Goal: Feedback & Contribution: Submit feedback/report problem

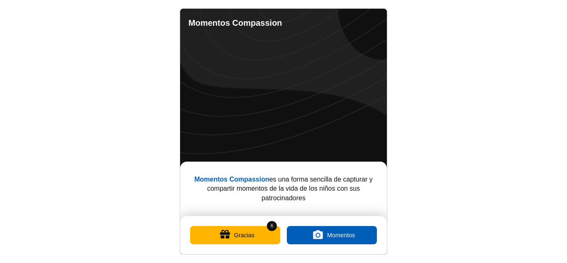
click at [240, 238] on button "Gracias" at bounding box center [235, 235] width 90 height 18
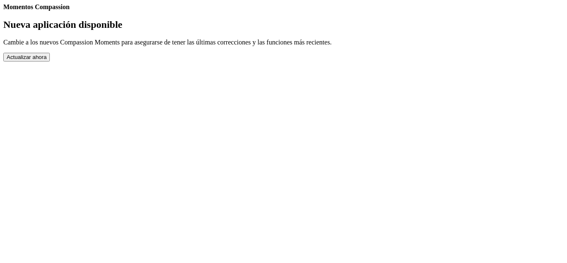
click at [50, 61] on button "Actualizar ahora" at bounding box center [26, 57] width 46 height 9
